Goal: Transaction & Acquisition: Purchase product/service

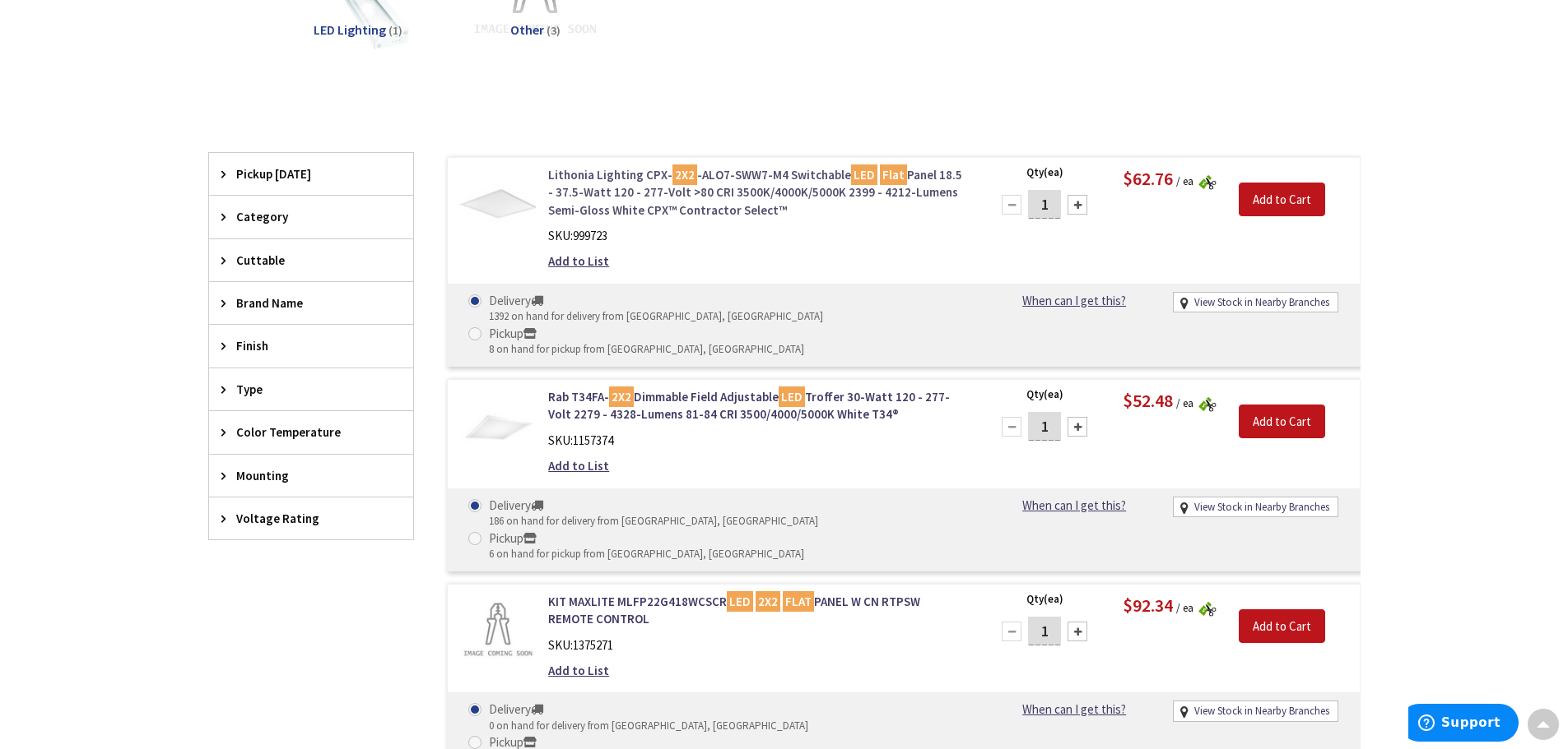
click at [617, 194] on link "Lithonia Lighting CPX- 2X2 -ALO7-SWW7-M4 Switchable LED Flat Panel 18.5 - 37.5-…" at bounding box center [758, 192] width 419 height 53
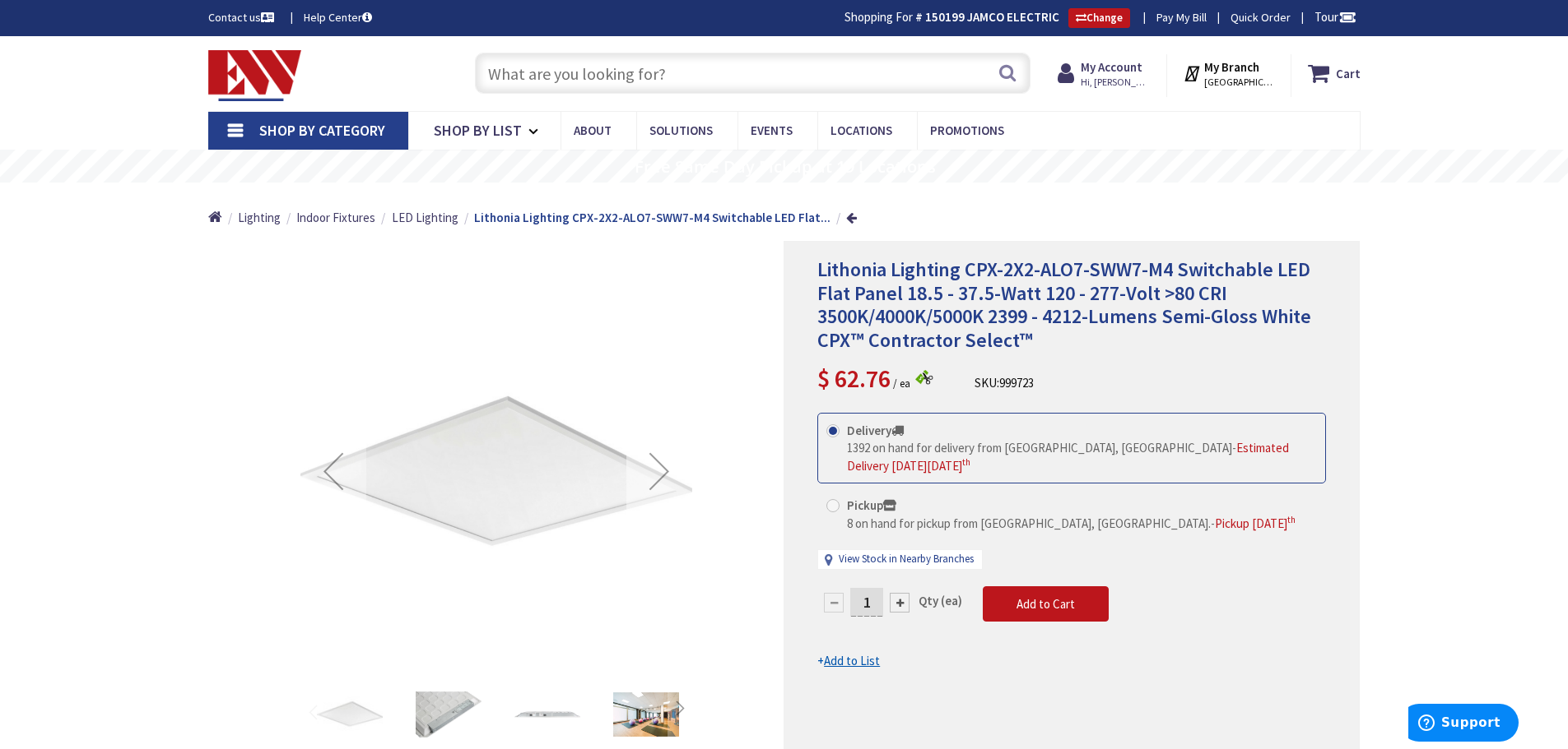
click at [659, 464] on div "Next" at bounding box center [659, 471] width 66 height 66
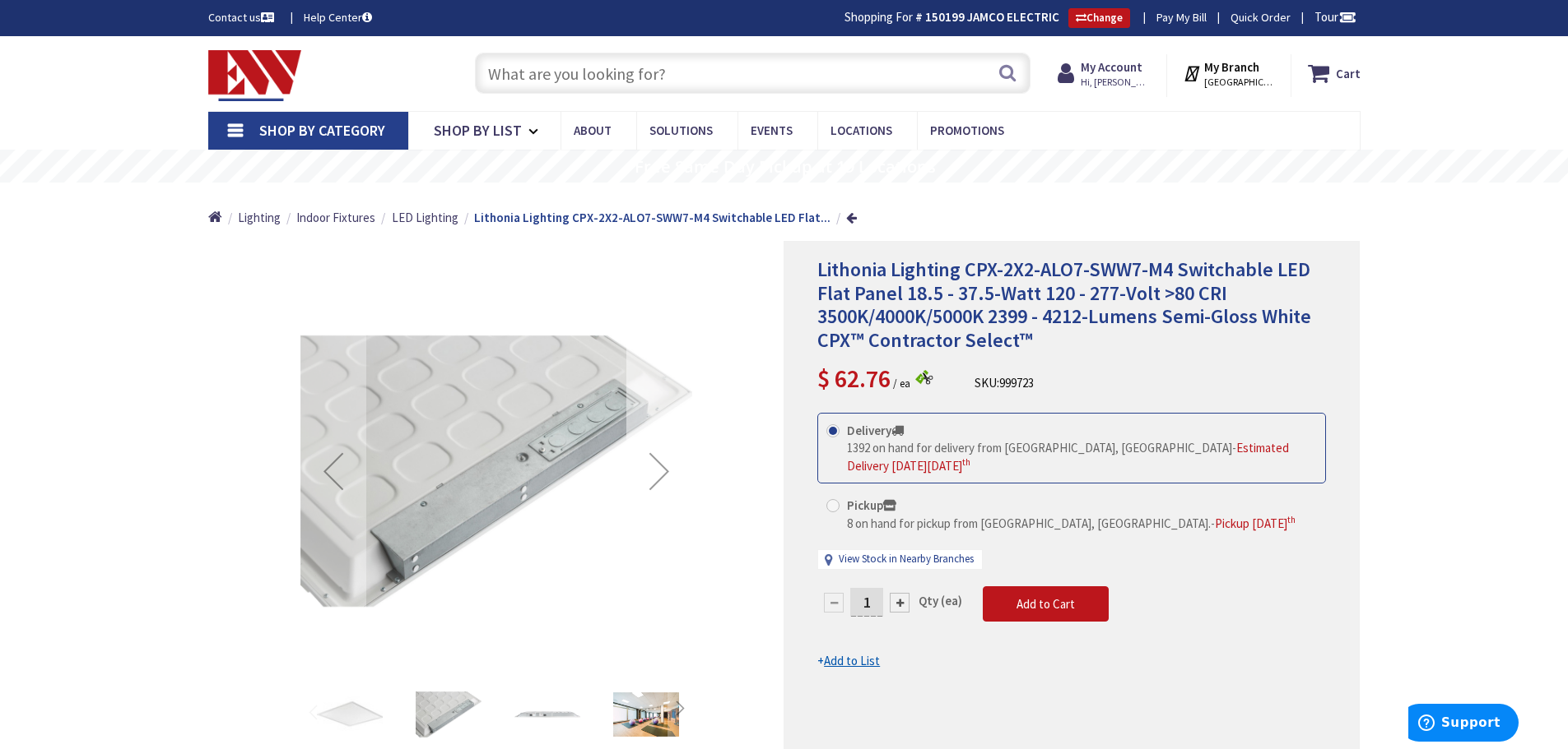
click at [659, 464] on div "Next" at bounding box center [659, 471] width 66 height 66
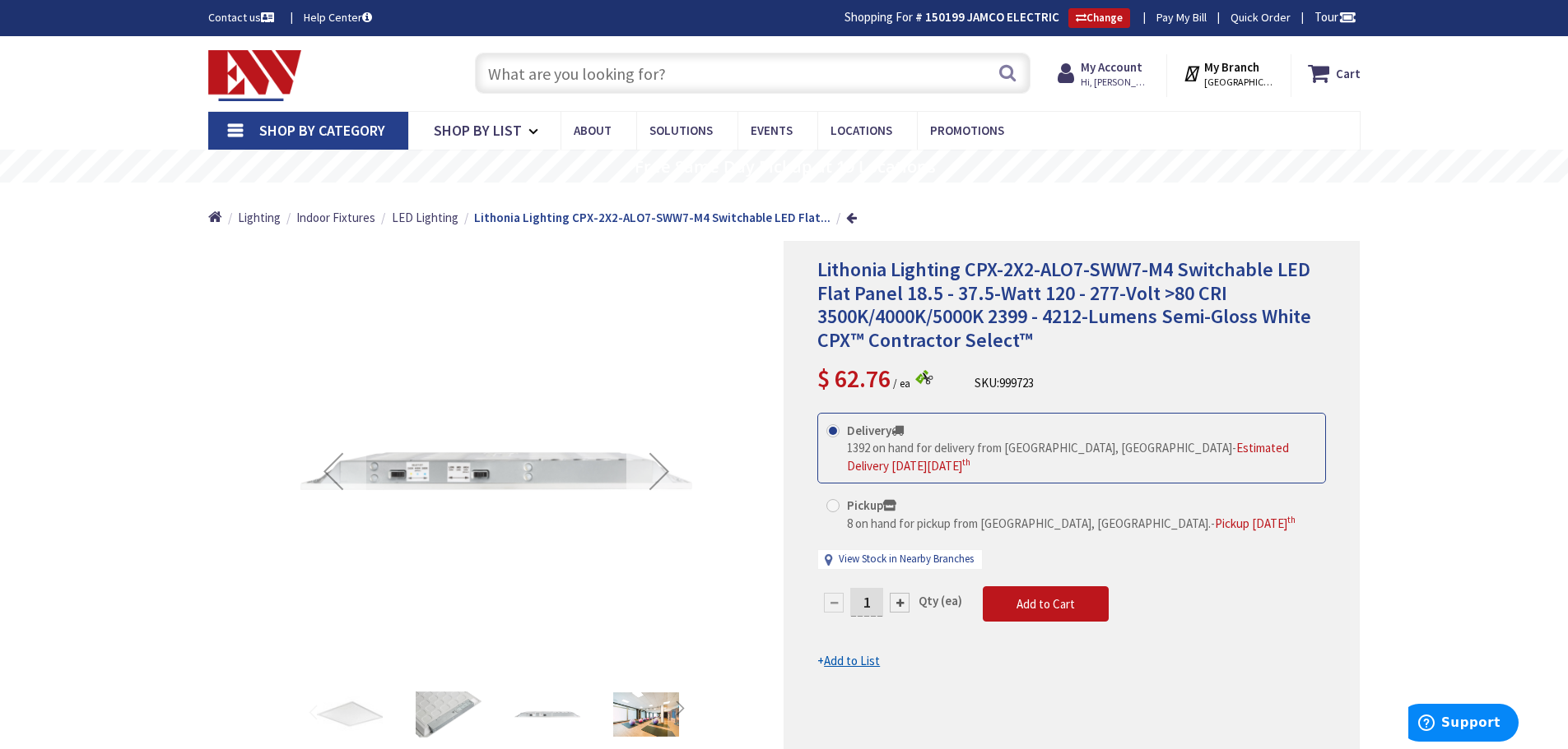
click at [659, 464] on div "Next" at bounding box center [659, 471] width 66 height 66
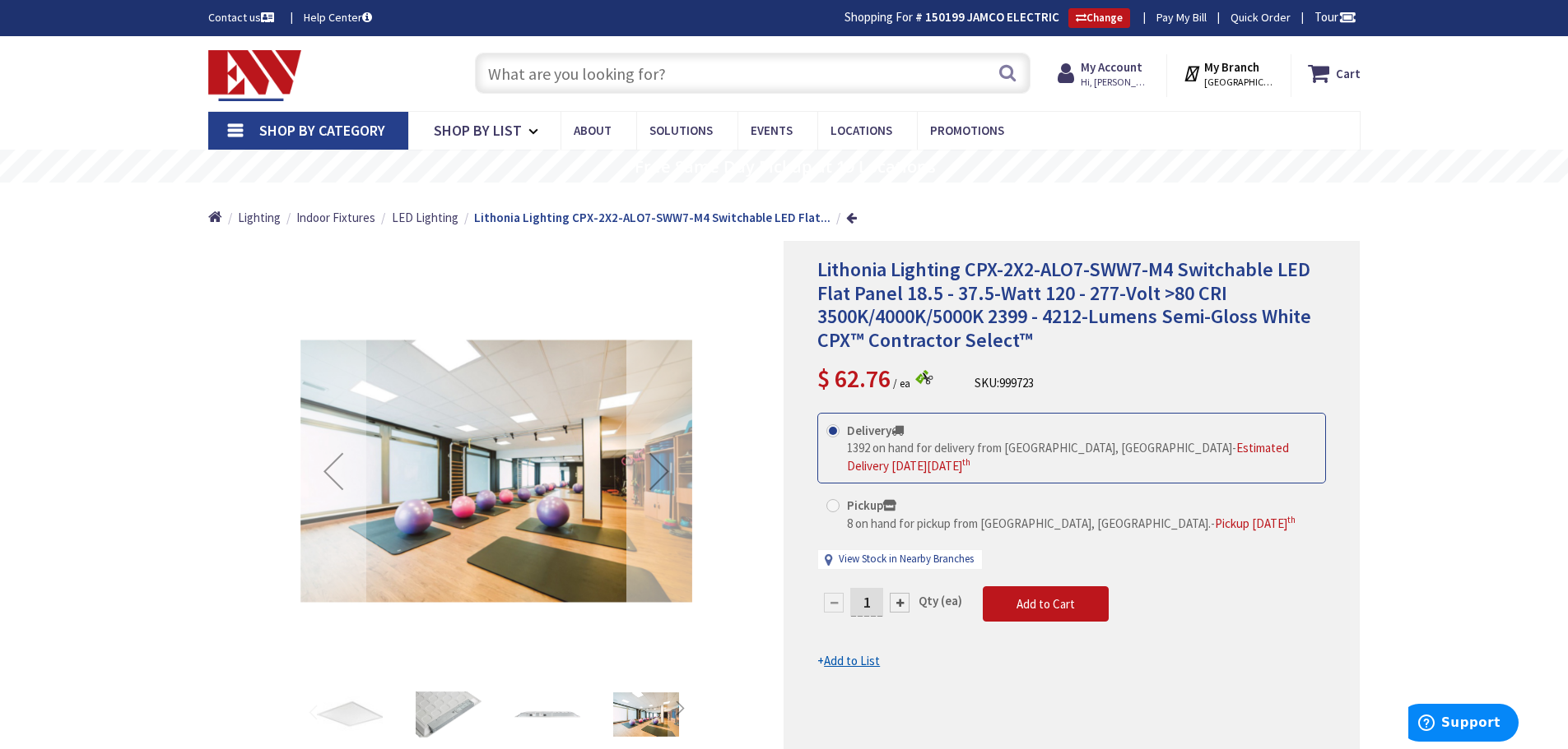
click at [660, 464] on div "Next" at bounding box center [659, 471] width 66 height 66
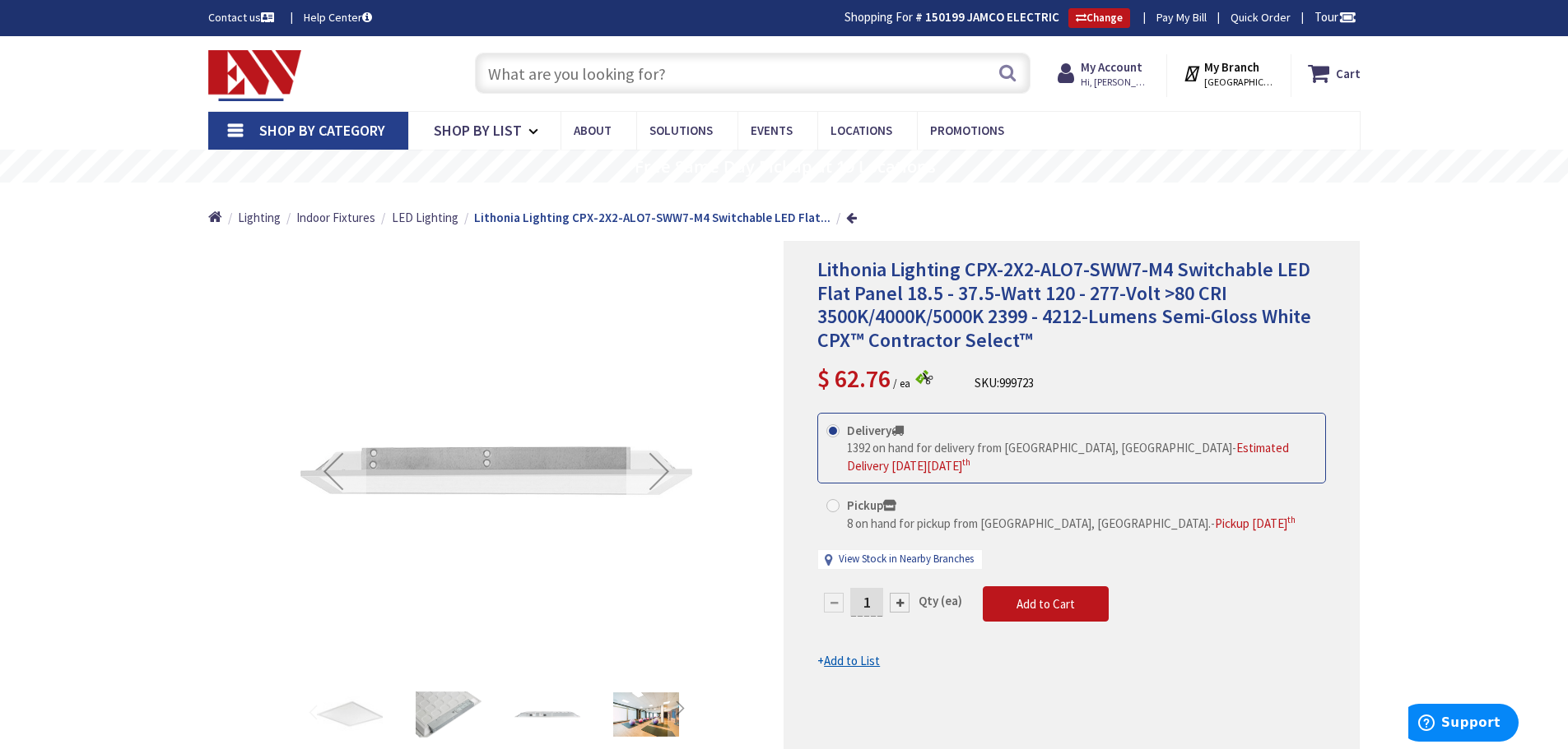
click at [660, 464] on div "Next" at bounding box center [659, 471] width 66 height 66
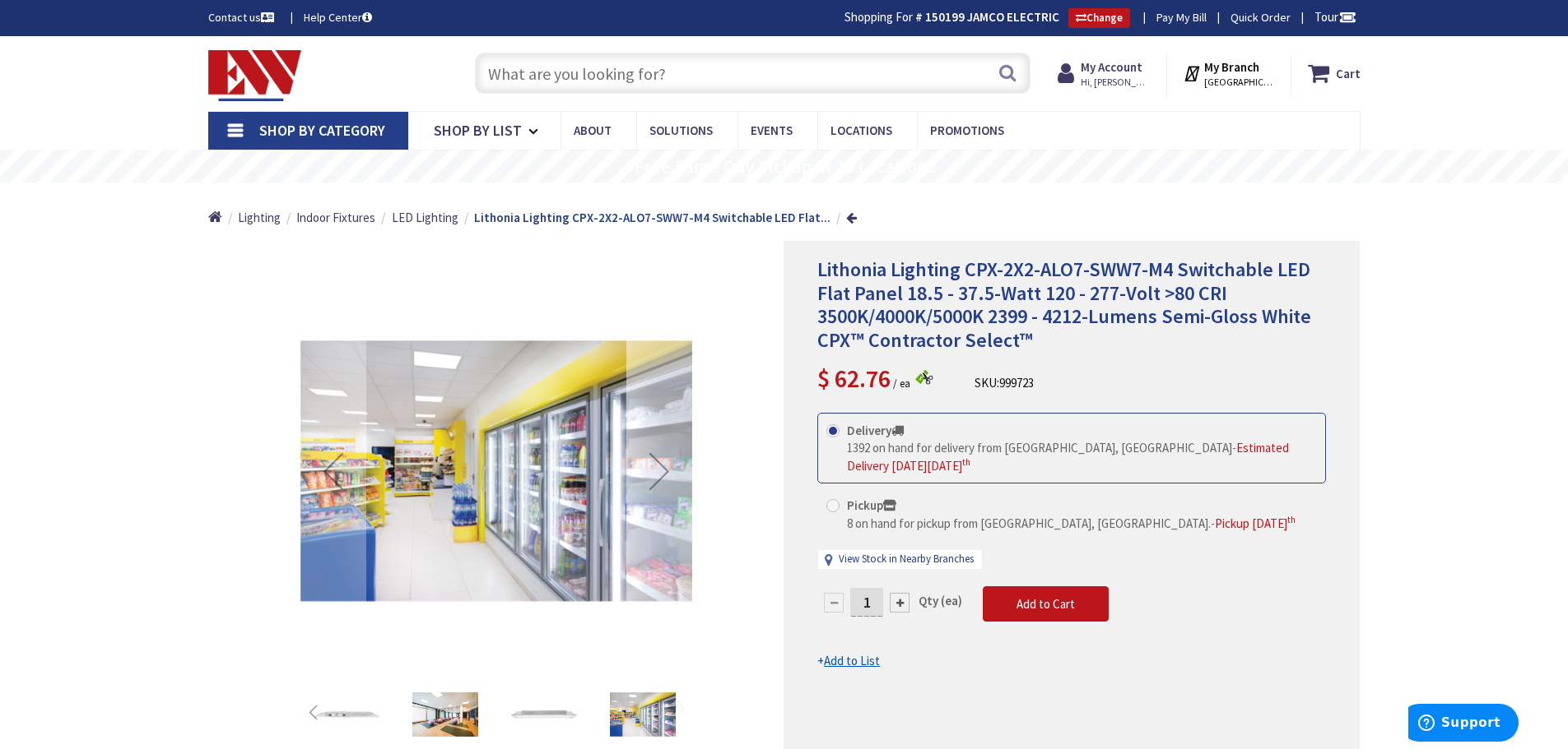
click at [655, 465] on div "Next" at bounding box center [659, 471] width 66 height 66
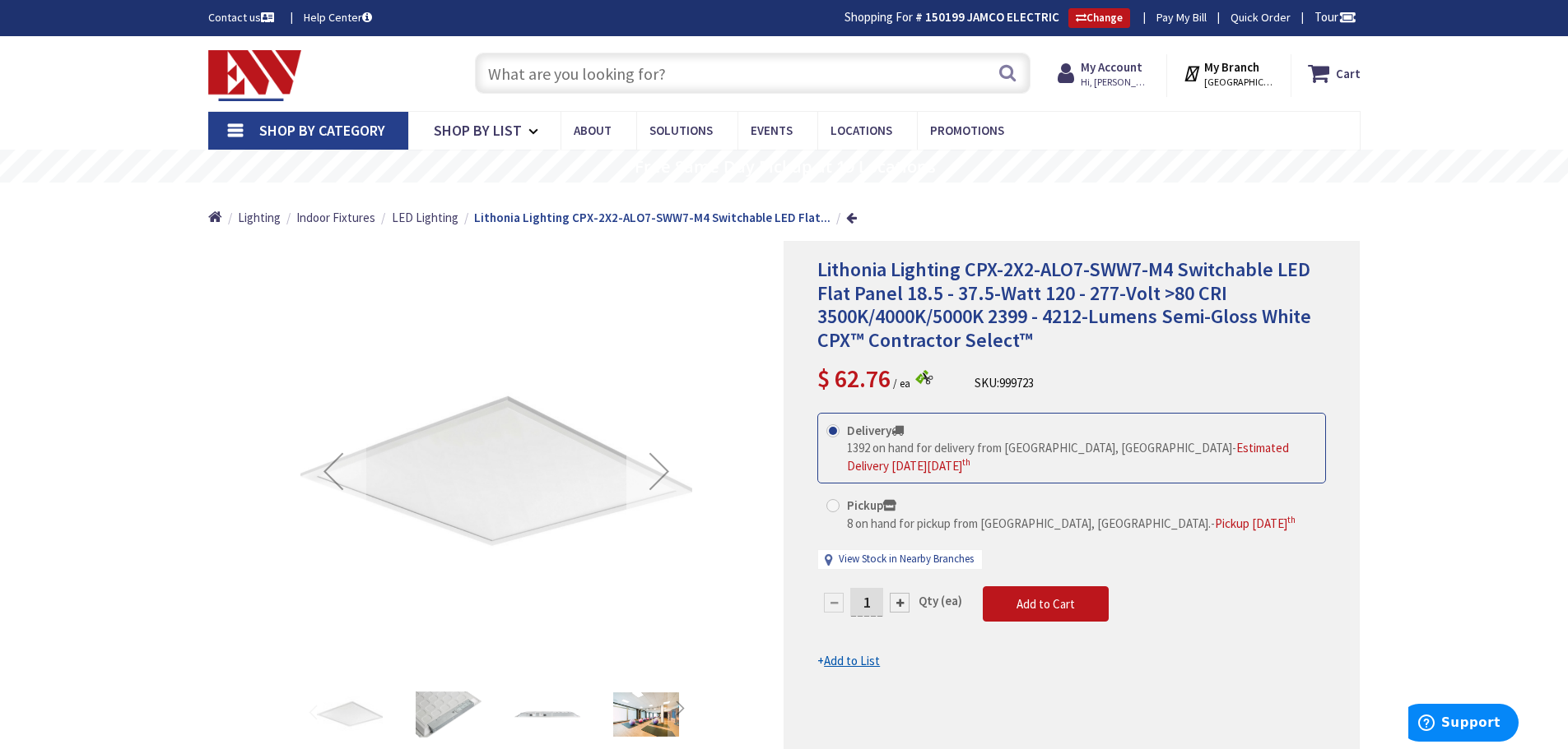
click at [655, 465] on div "Next" at bounding box center [659, 471] width 66 height 66
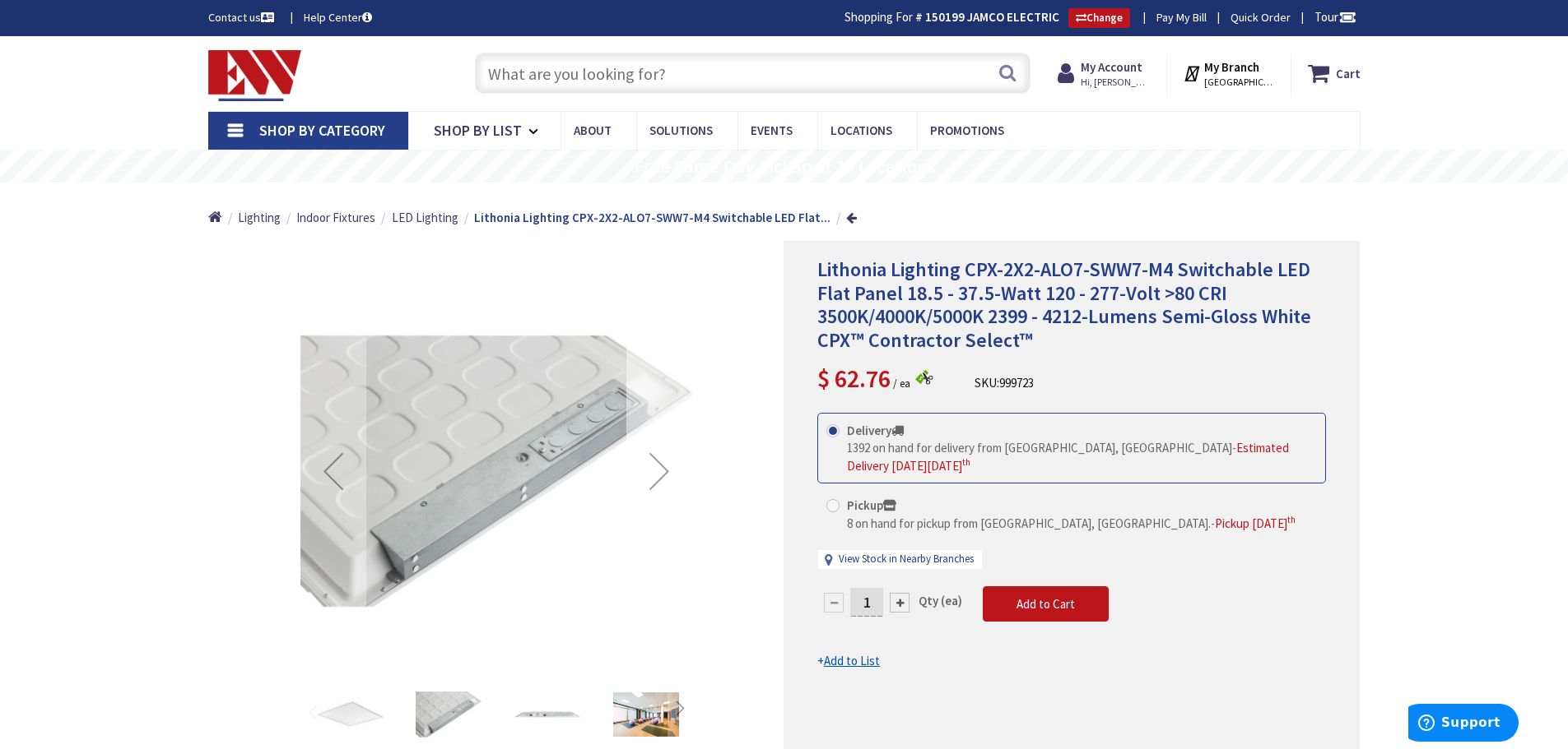
click at [655, 465] on div "Next" at bounding box center [659, 471] width 66 height 66
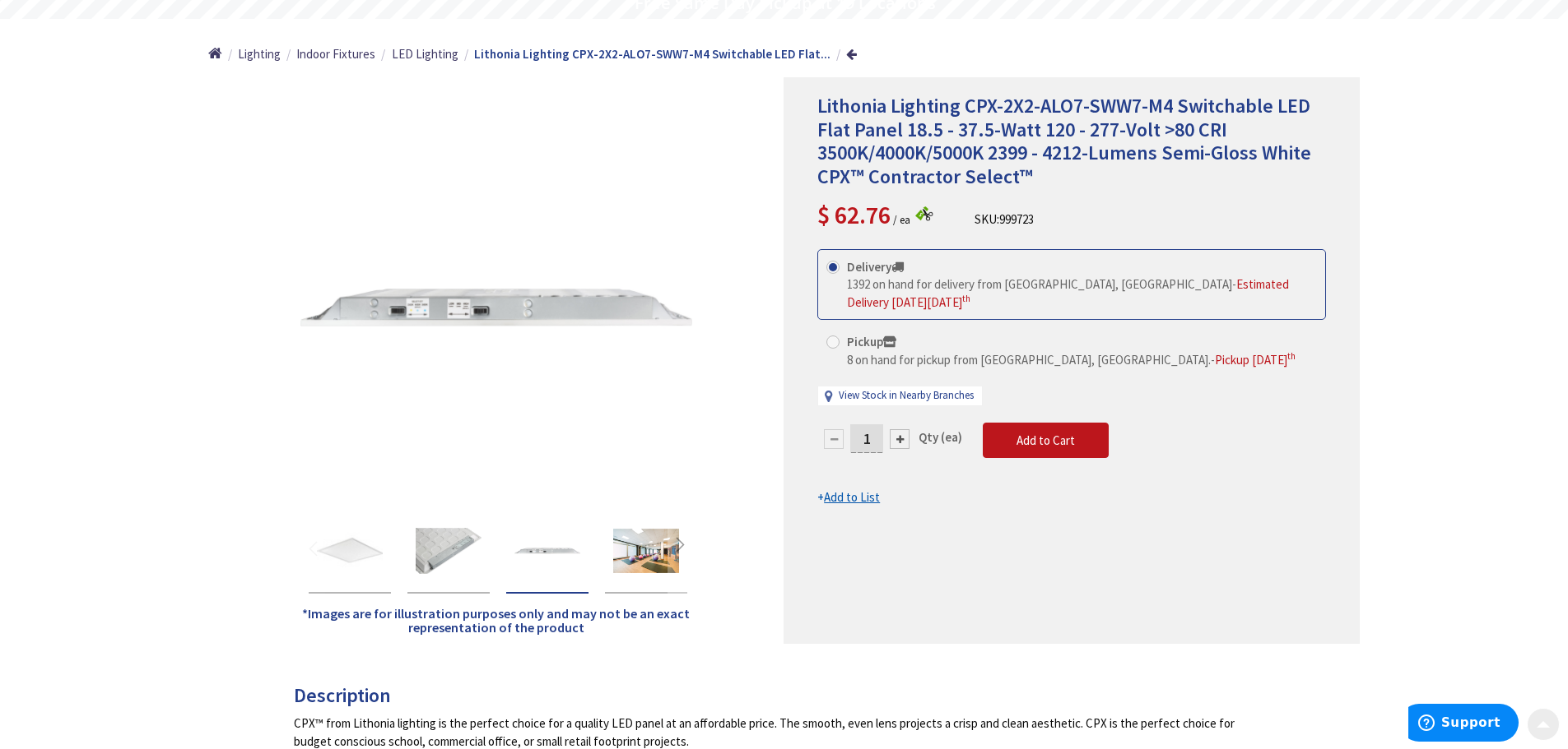
scroll to position [165, 0]
